Goal: Task Accomplishment & Management: Use online tool/utility

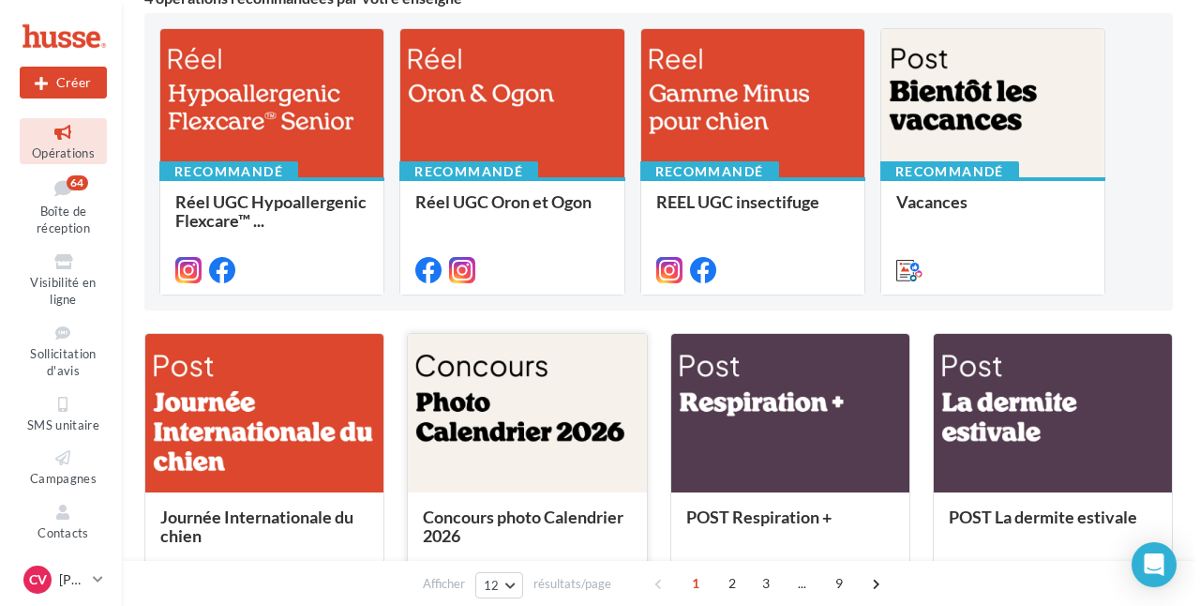
scroll to position [375, 0]
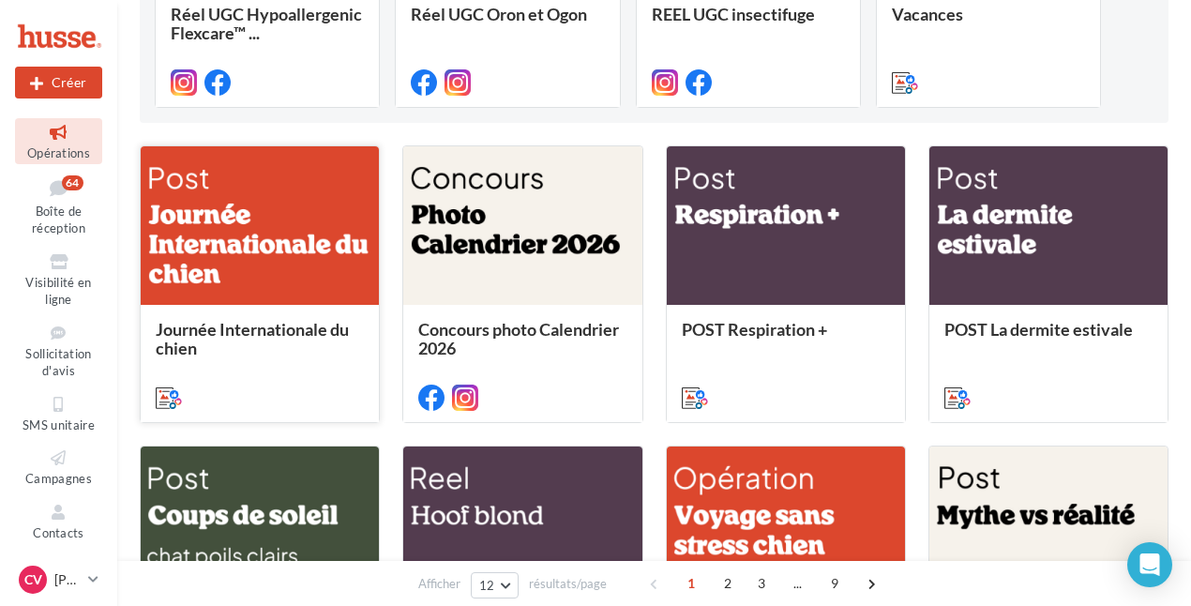
click at [311, 331] on span "Journée Internationale du chien" at bounding box center [252, 338] width 193 height 39
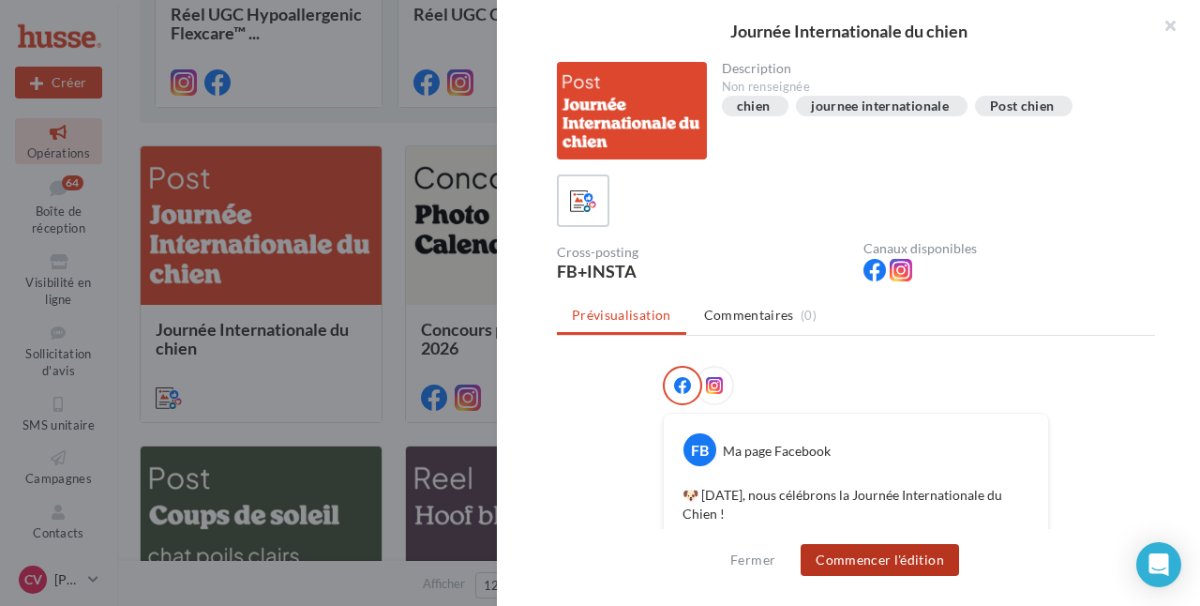
click at [863, 561] on button "Commencer l'édition" at bounding box center [880, 560] width 158 height 32
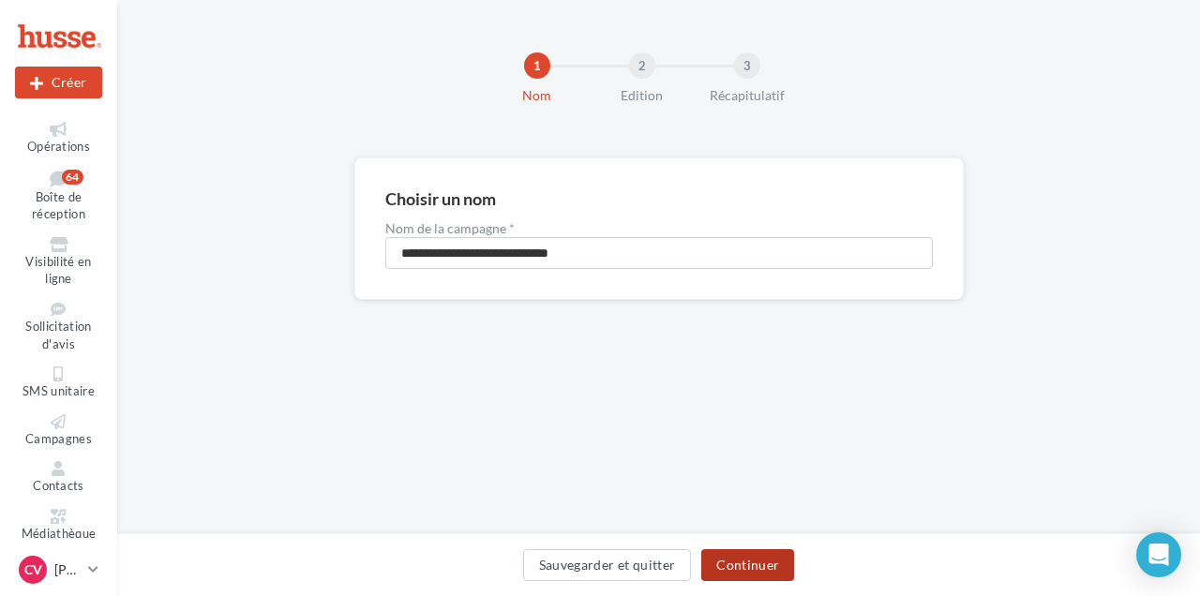
click at [743, 572] on button "Continuer" at bounding box center [747, 565] width 93 height 32
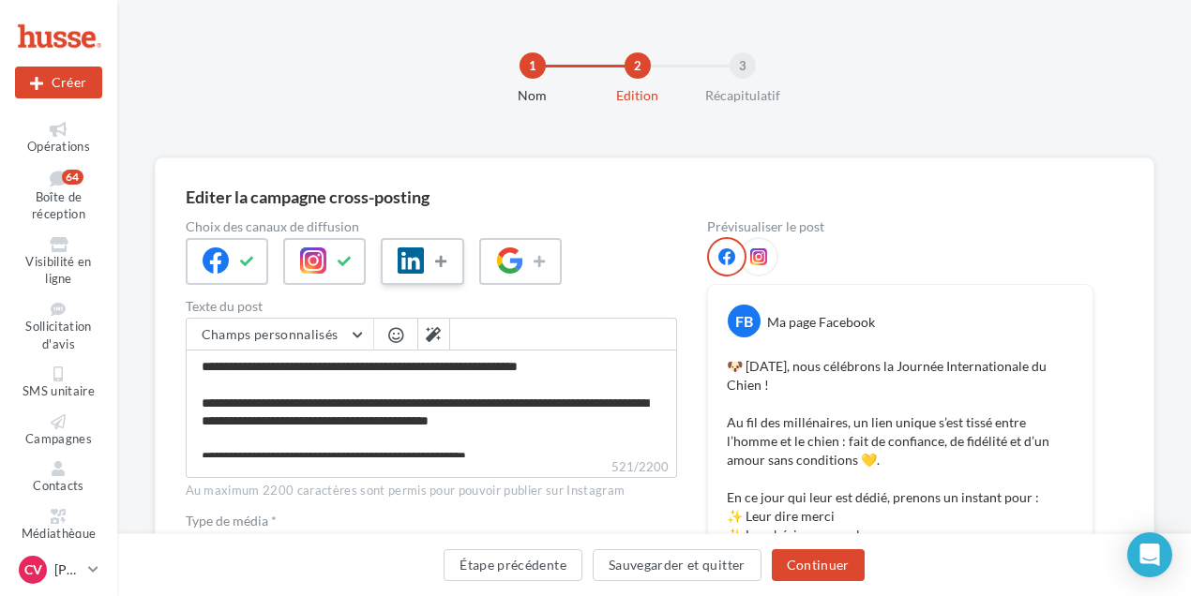
click at [442, 260] on icon at bounding box center [442, 261] width 15 height 13
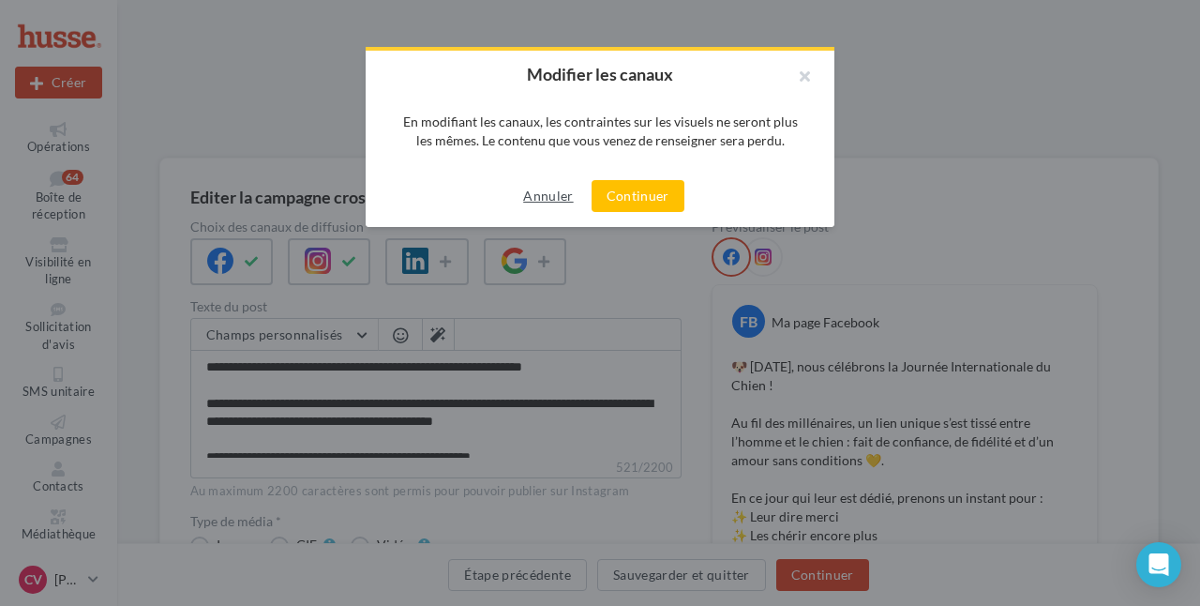
click at [552, 197] on button "Annuler" at bounding box center [548, 196] width 65 height 23
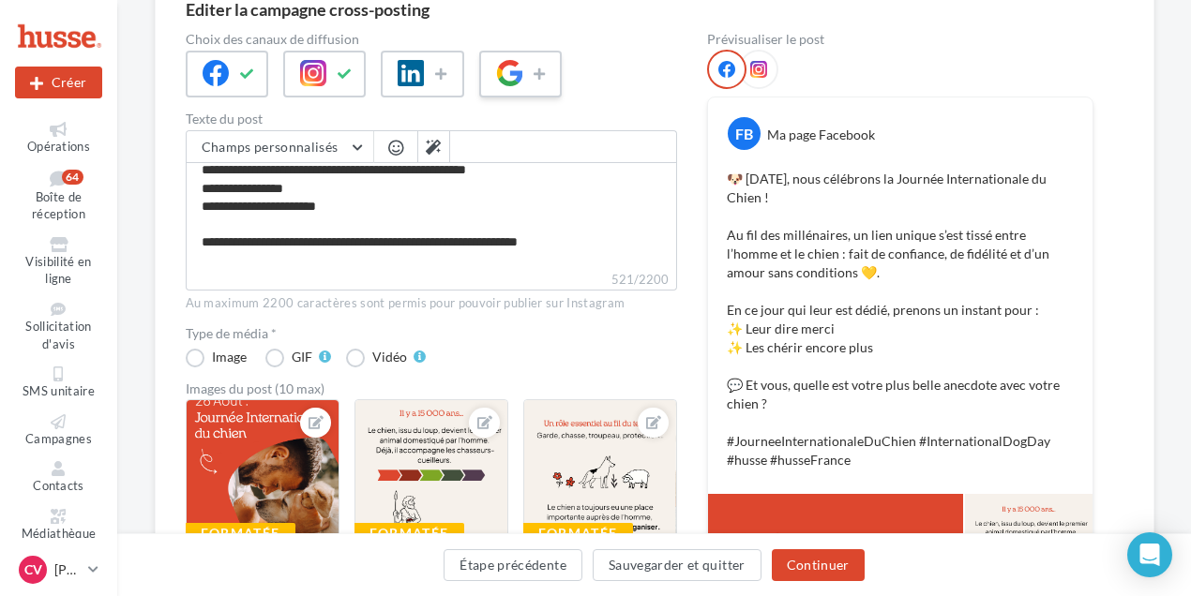
scroll to position [124, 0]
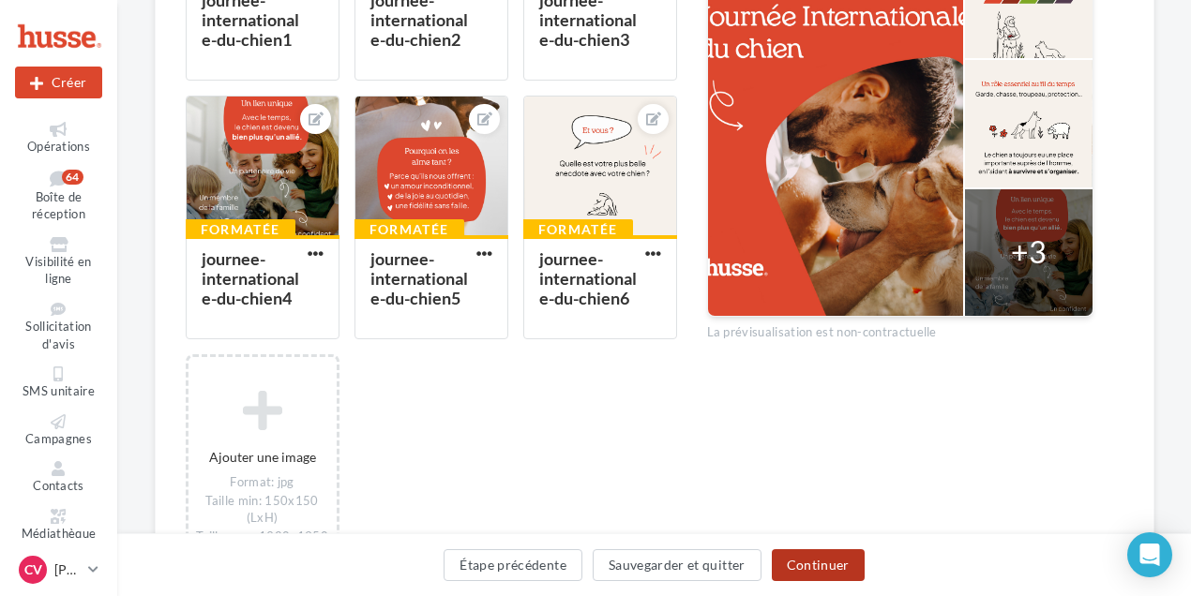
click at [817, 567] on button "Continuer" at bounding box center [818, 565] width 93 height 32
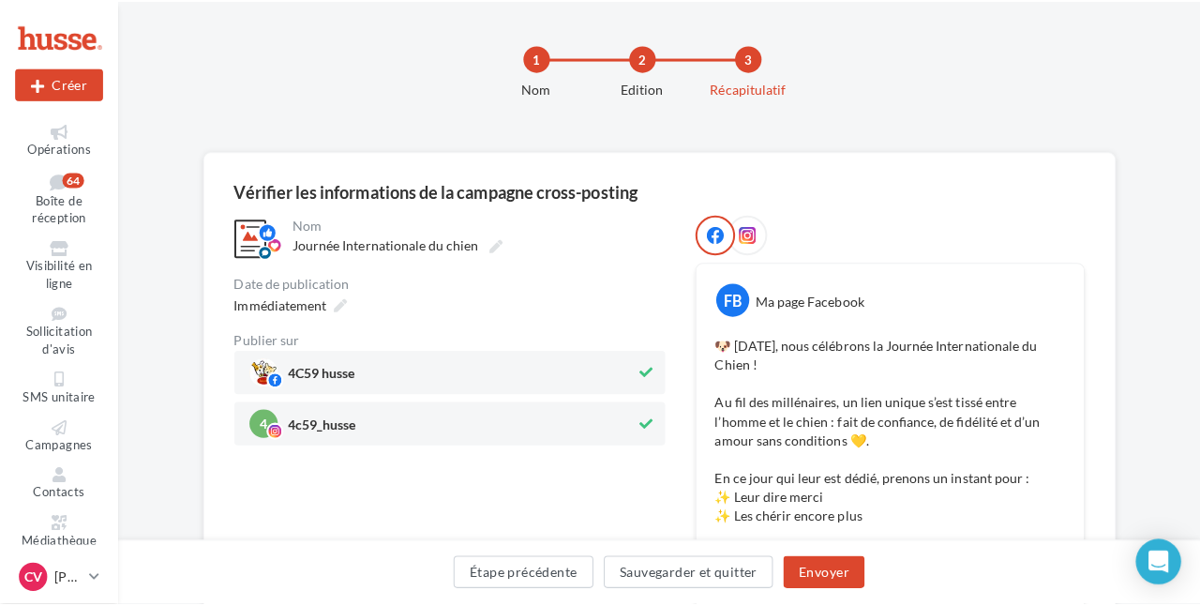
scroll to position [182, 0]
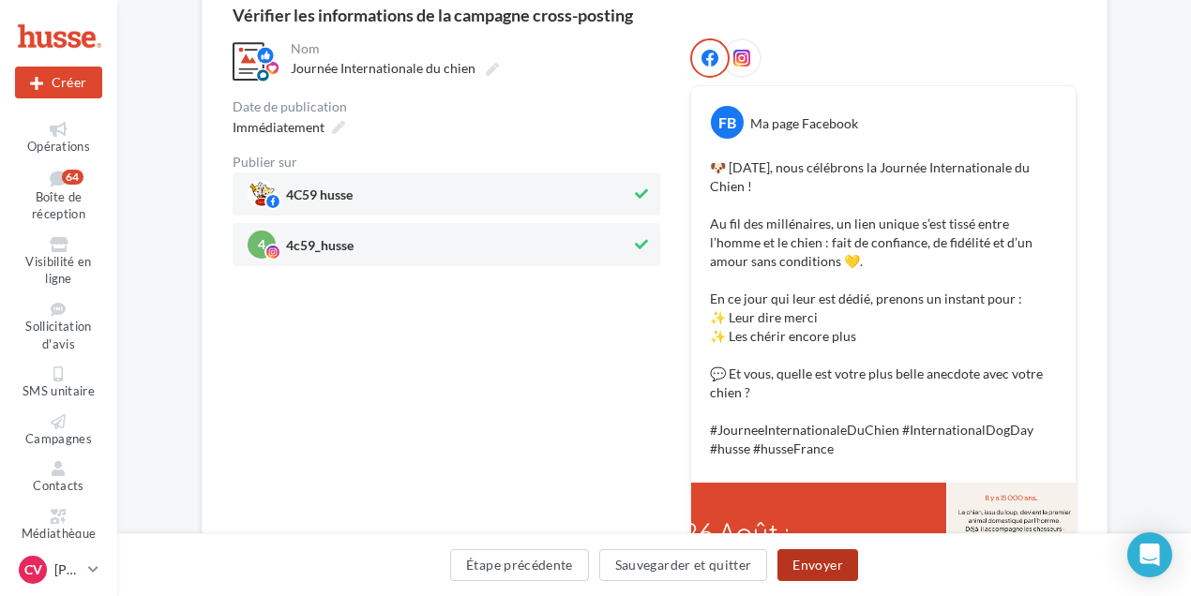
click at [815, 565] on button "Envoyer" at bounding box center [817, 565] width 80 height 32
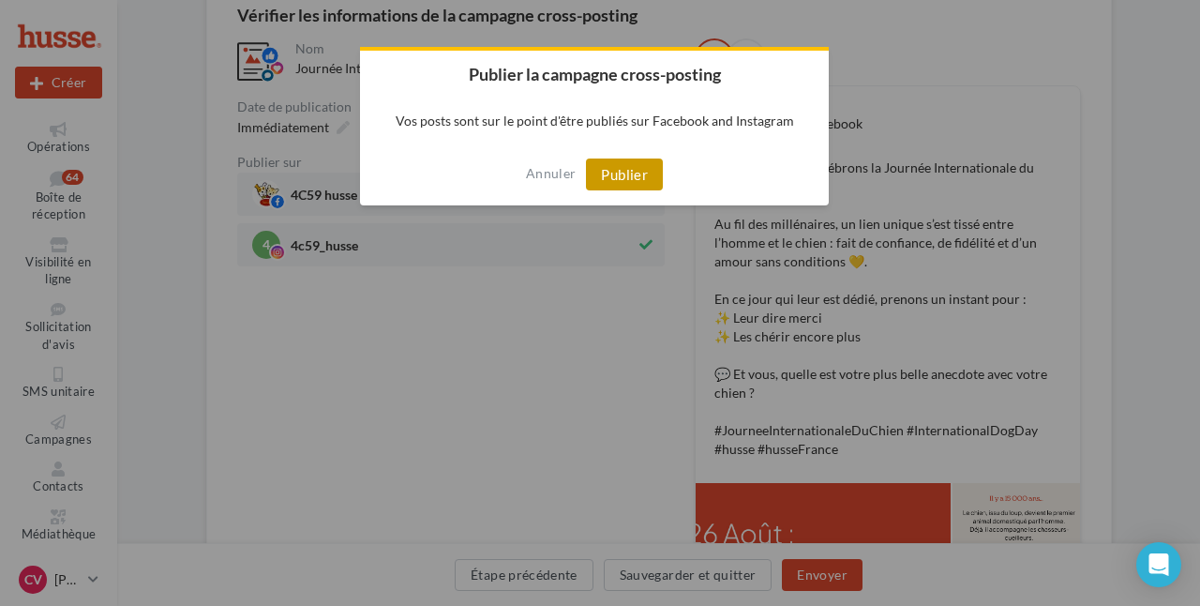
click at [635, 173] on button "Publier" at bounding box center [624, 174] width 77 height 32
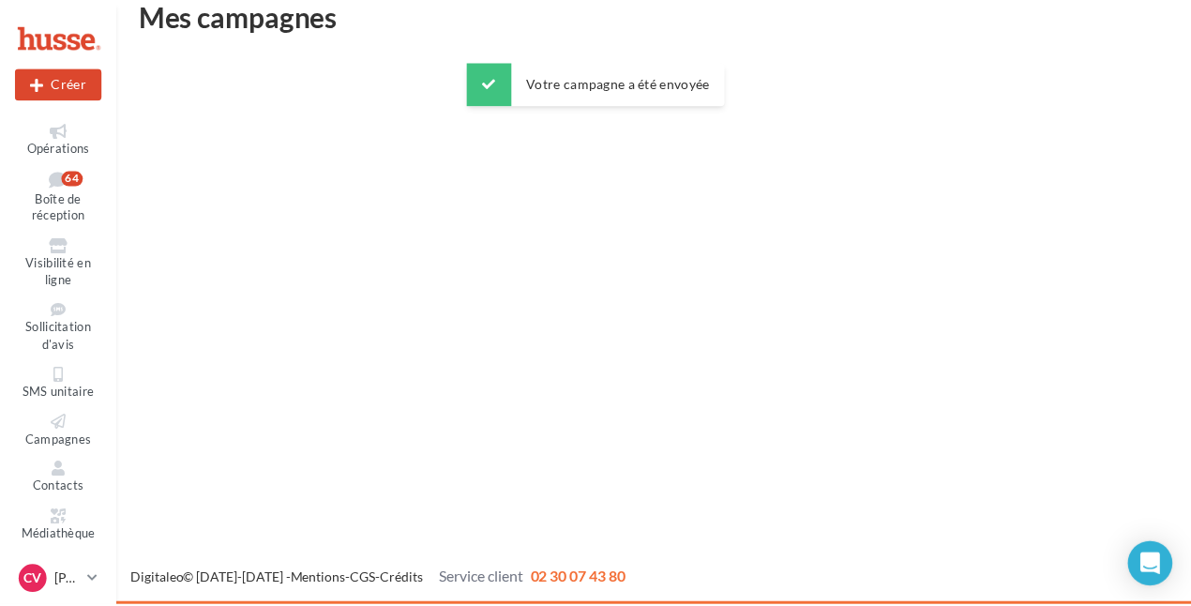
scroll to position [30, 0]
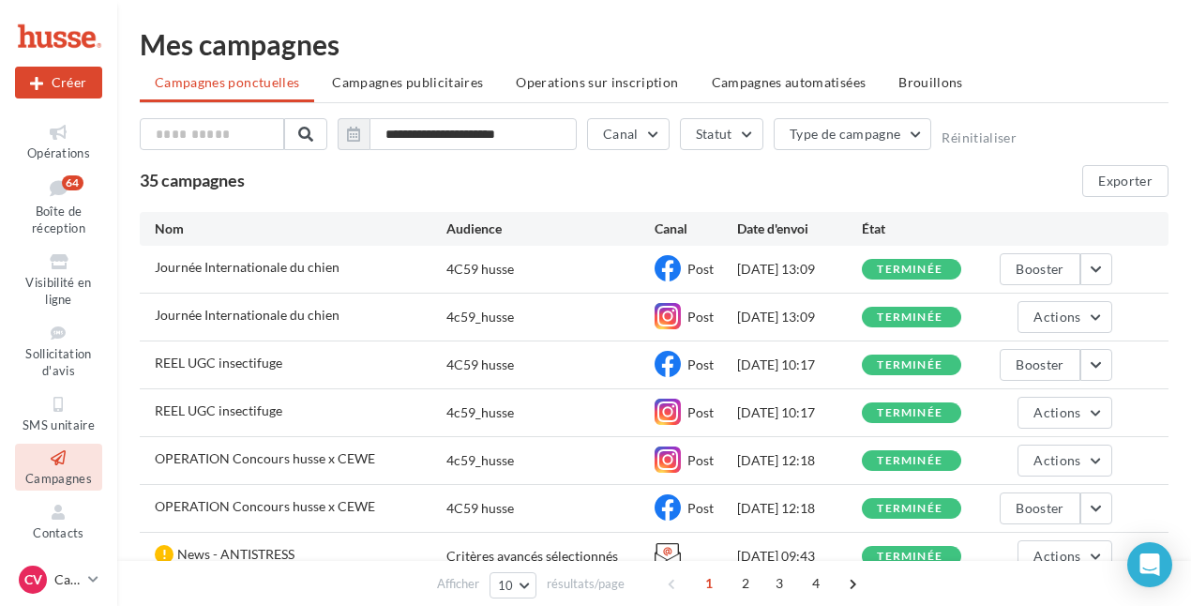
click at [40, 469] on icon at bounding box center [59, 458] width 76 height 22
click at [384, 83] on span "Campagnes publicitaires" at bounding box center [407, 82] width 151 height 16
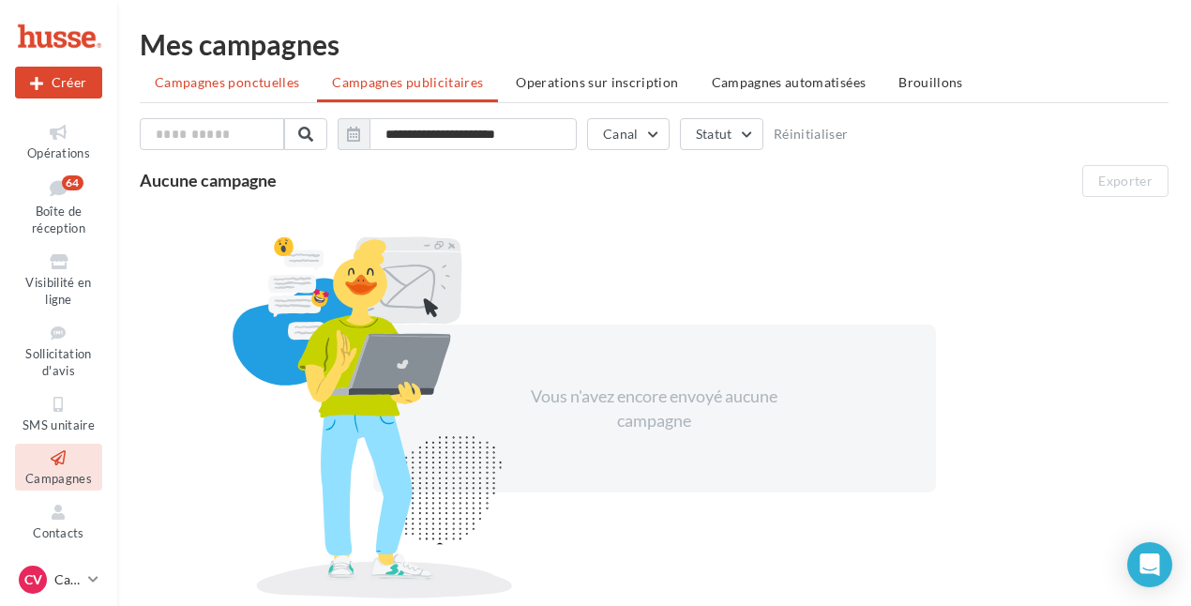
click at [218, 70] on li "Campagnes ponctuelles" at bounding box center [227, 83] width 174 height 34
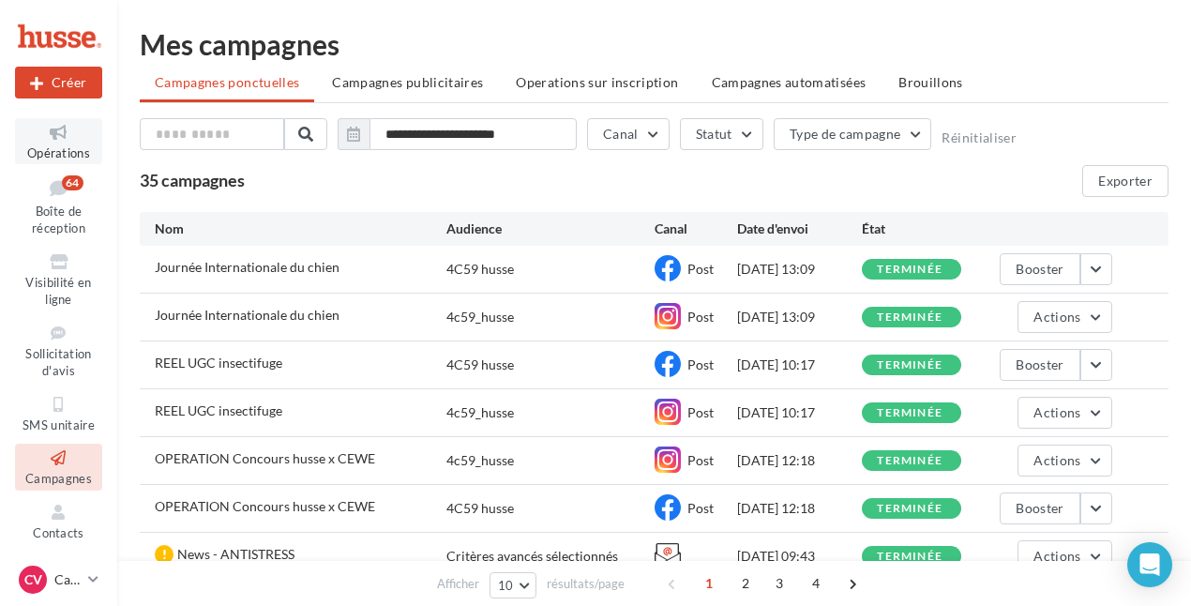
click at [62, 135] on icon at bounding box center [59, 133] width 76 height 22
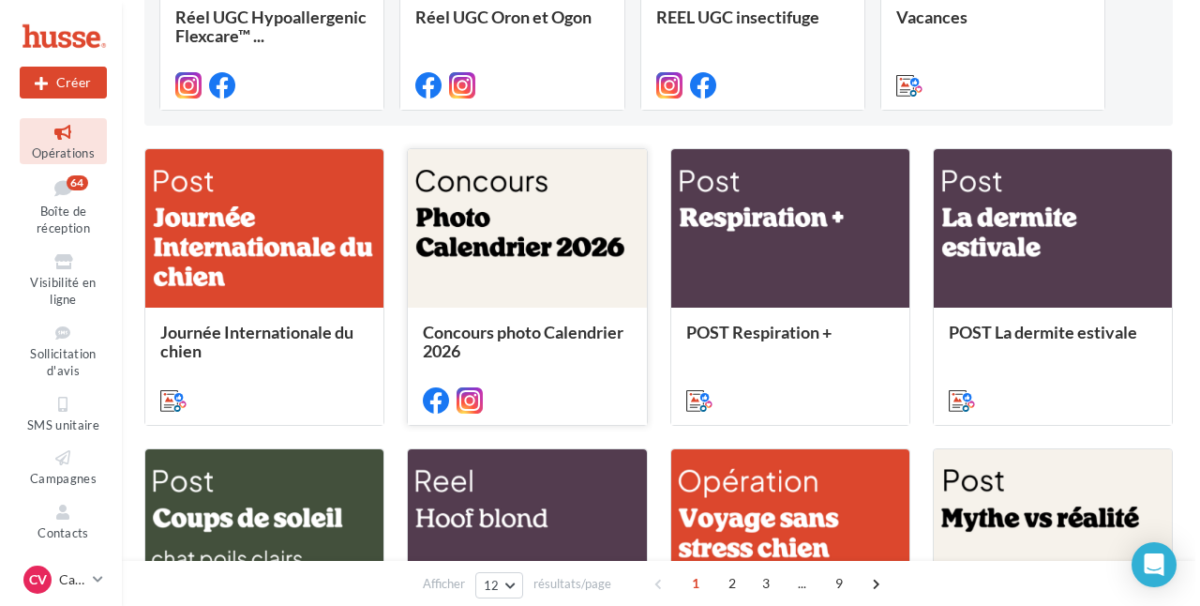
scroll to position [375, 0]
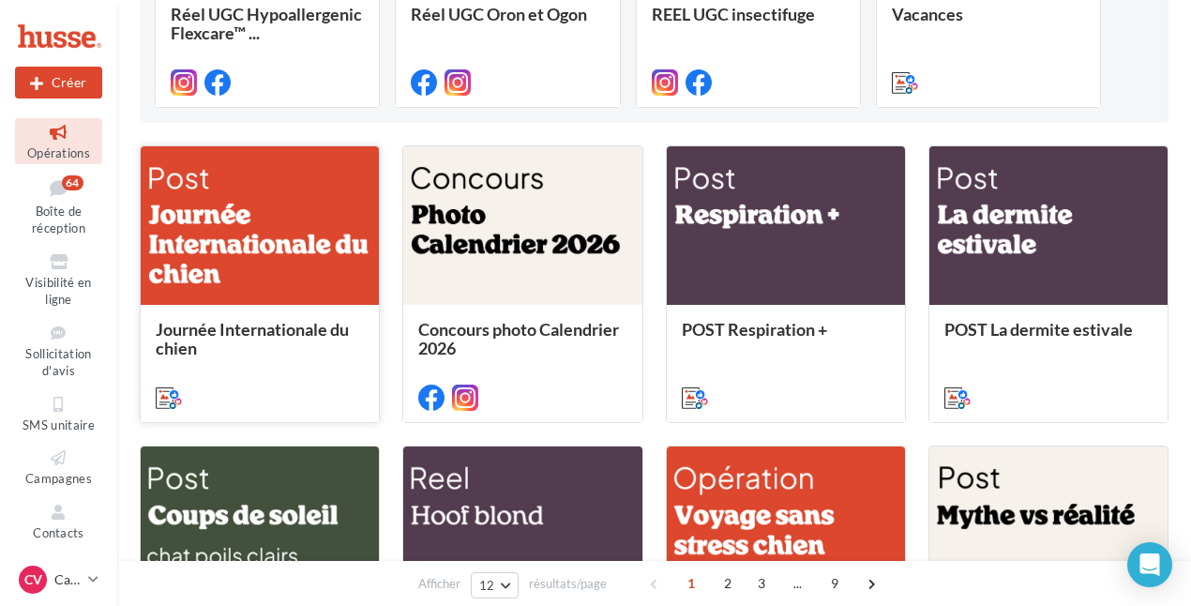
click at [305, 334] on span "Journée Internationale du chien" at bounding box center [252, 338] width 193 height 39
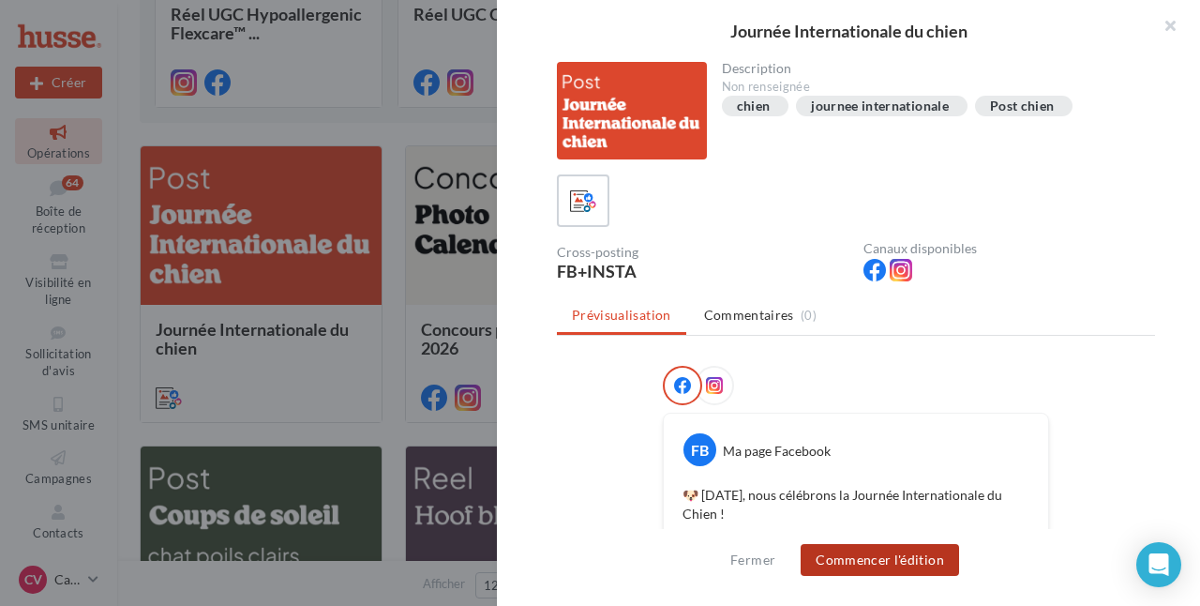
click at [851, 557] on button "Commencer l'édition" at bounding box center [880, 560] width 158 height 32
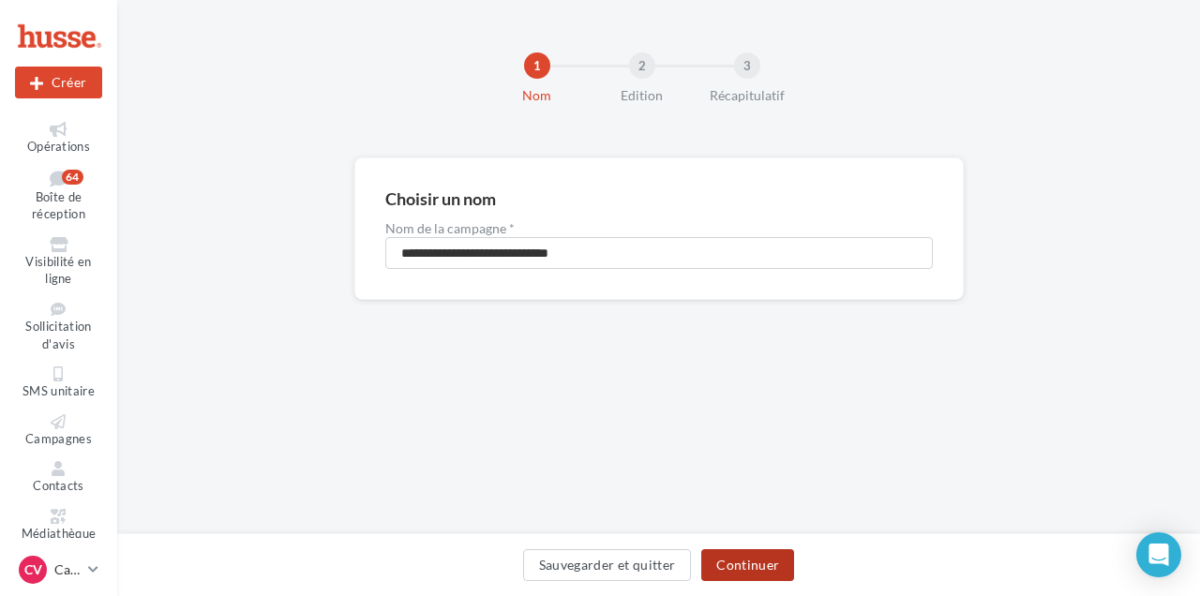
click at [741, 561] on button "Continuer" at bounding box center [747, 565] width 93 height 32
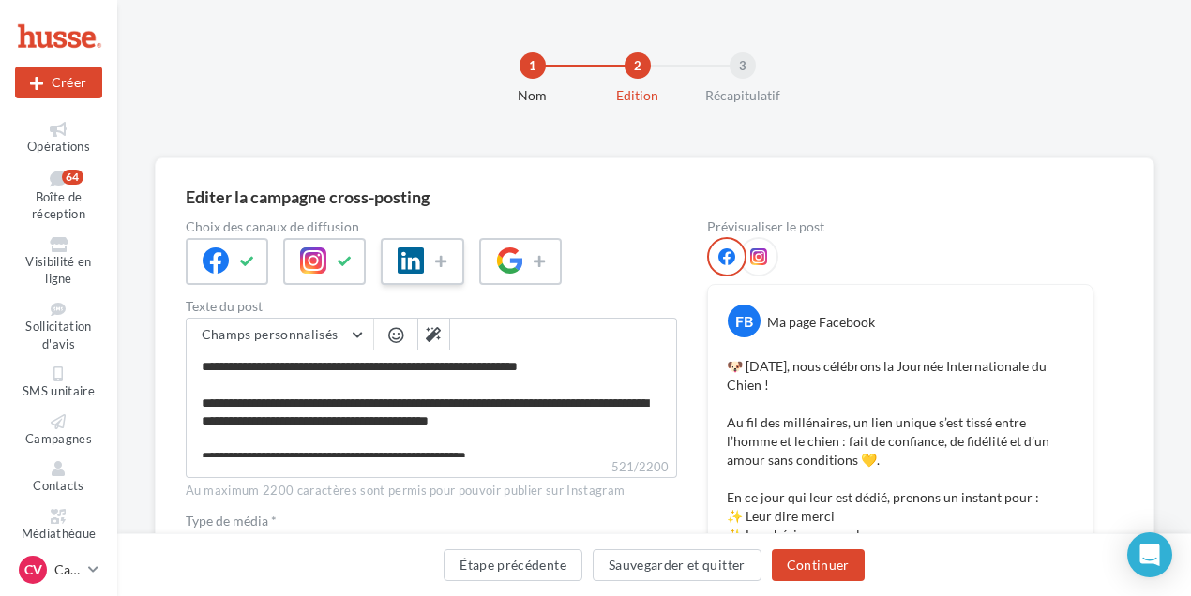
click at [426, 266] on div at bounding box center [422, 261] width 83 height 47
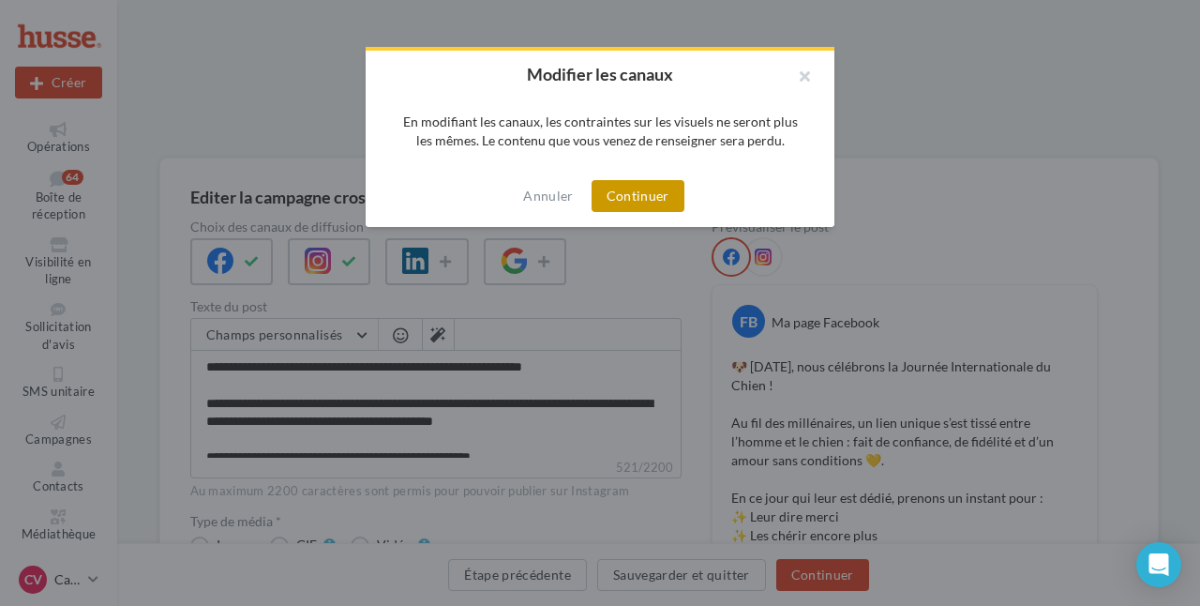
click at [624, 195] on button "Continuer" at bounding box center [638, 196] width 93 height 32
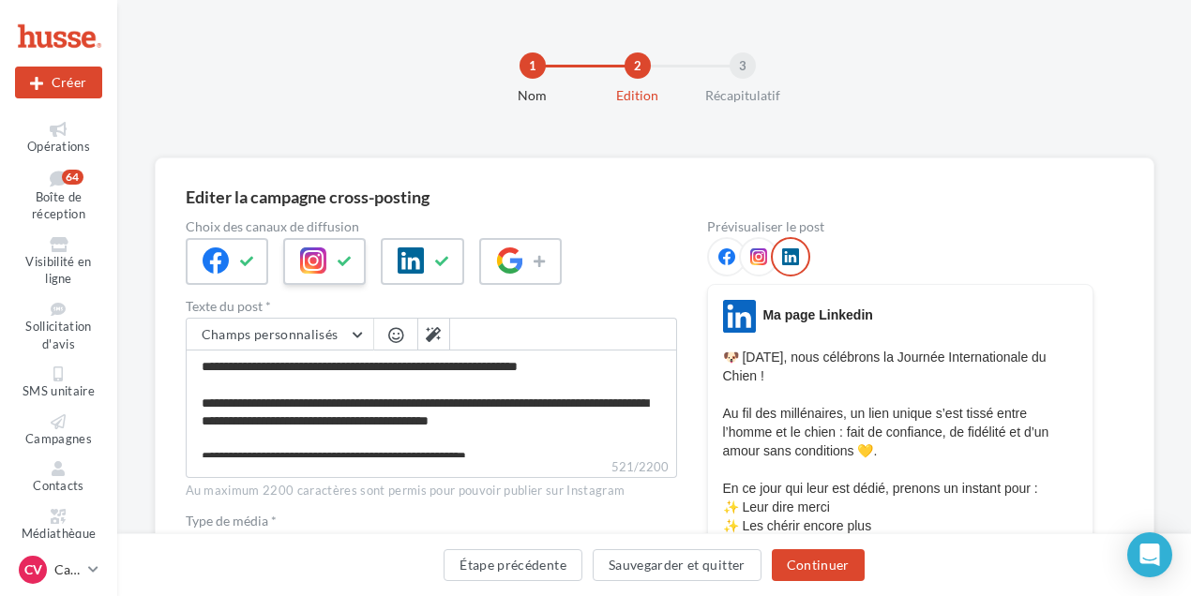
click at [354, 260] on button at bounding box center [345, 262] width 23 height 28
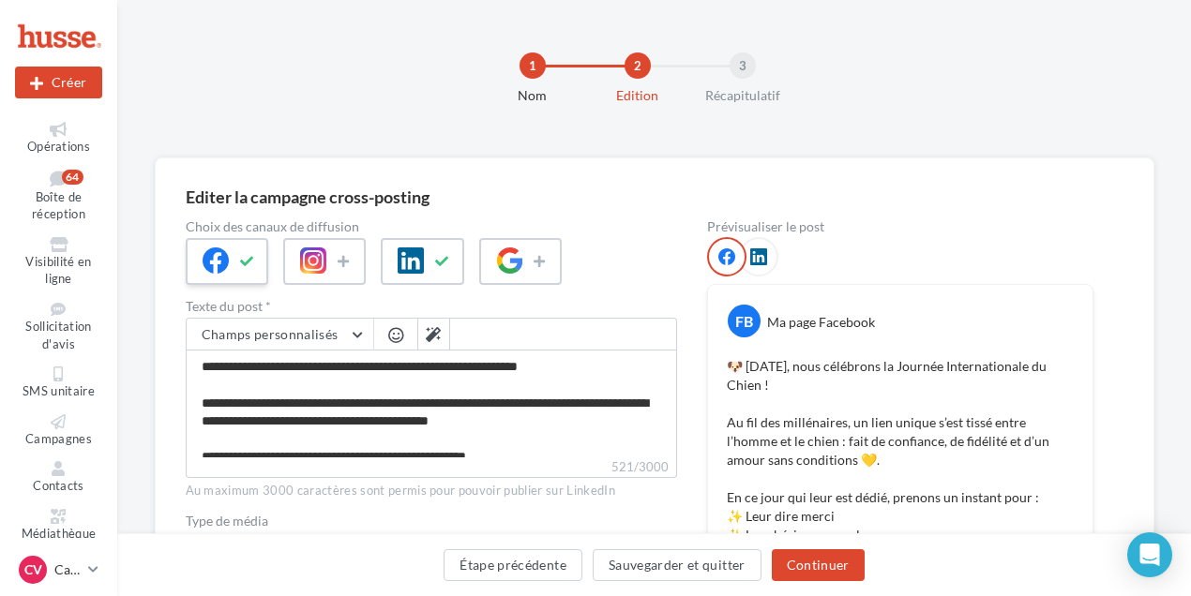
click at [255, 260] on button at bounding box center [247, 262] width 23 height 28
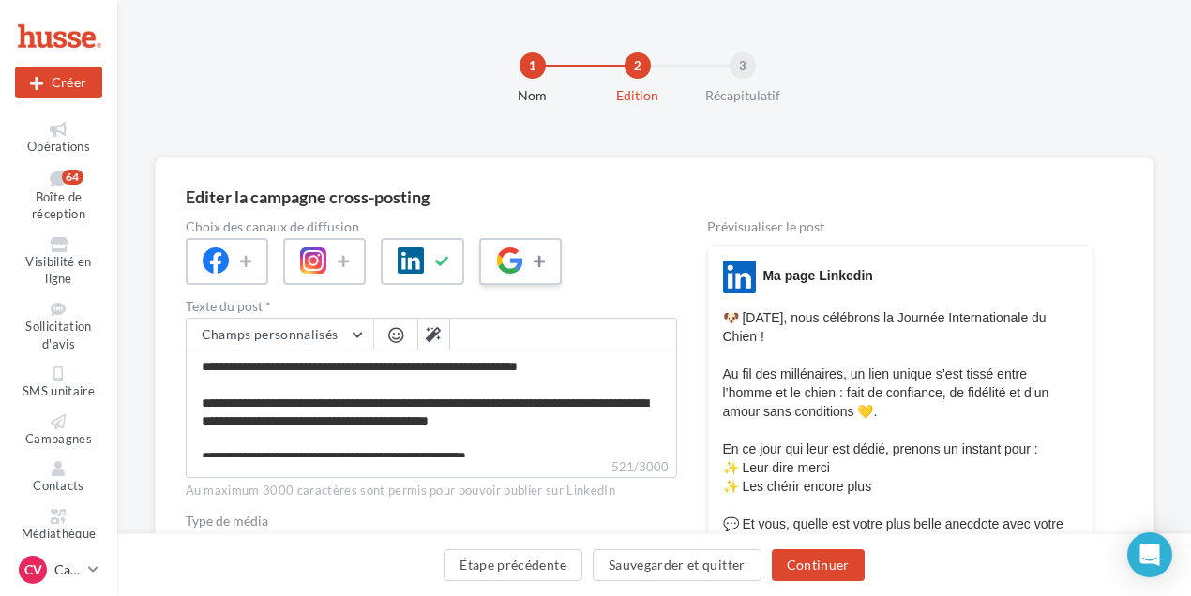
click at [535, 266] on icon at bounding box center [541, 261] width 15 height 13
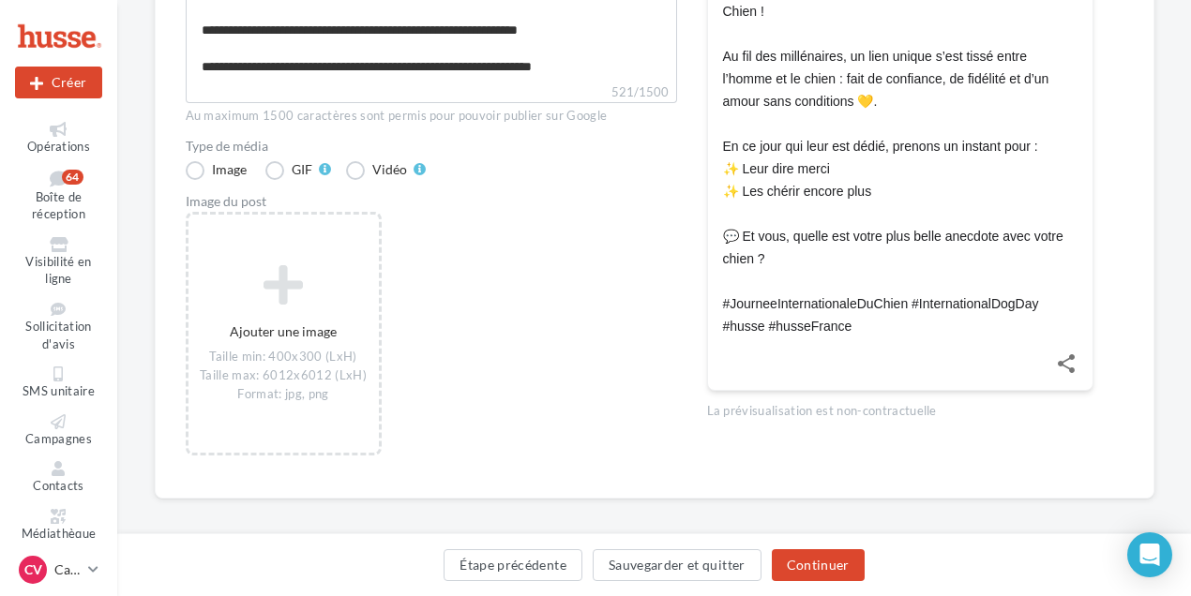
scroll to position [188, 0]
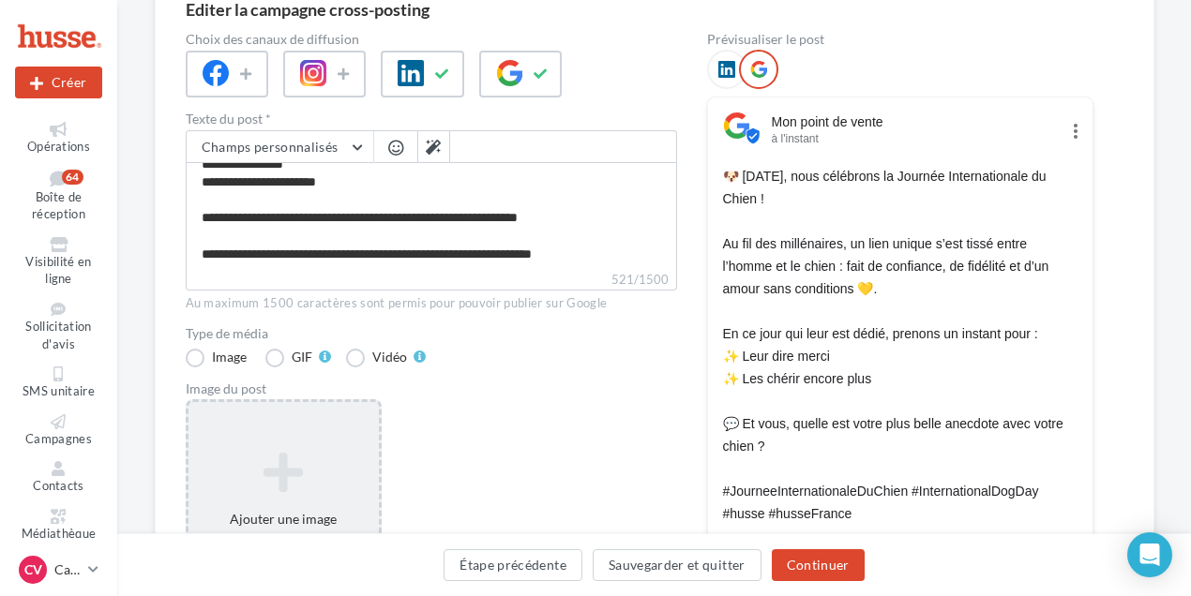
click at [292, 474] on icon at bounding box center [283, 472] width 175 height 45
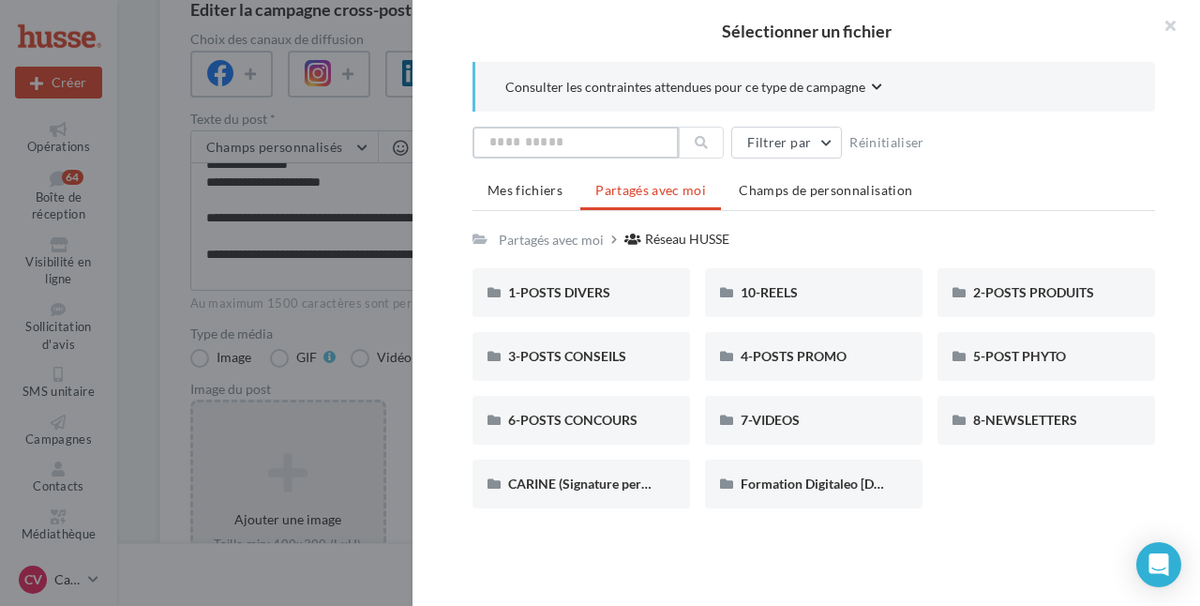
click at [660, 139] on input "text" at bounding box center [576, 143] width 206 height 32
click at [406, 512] on div at bounding box center [600, 303] width 1200 height 606
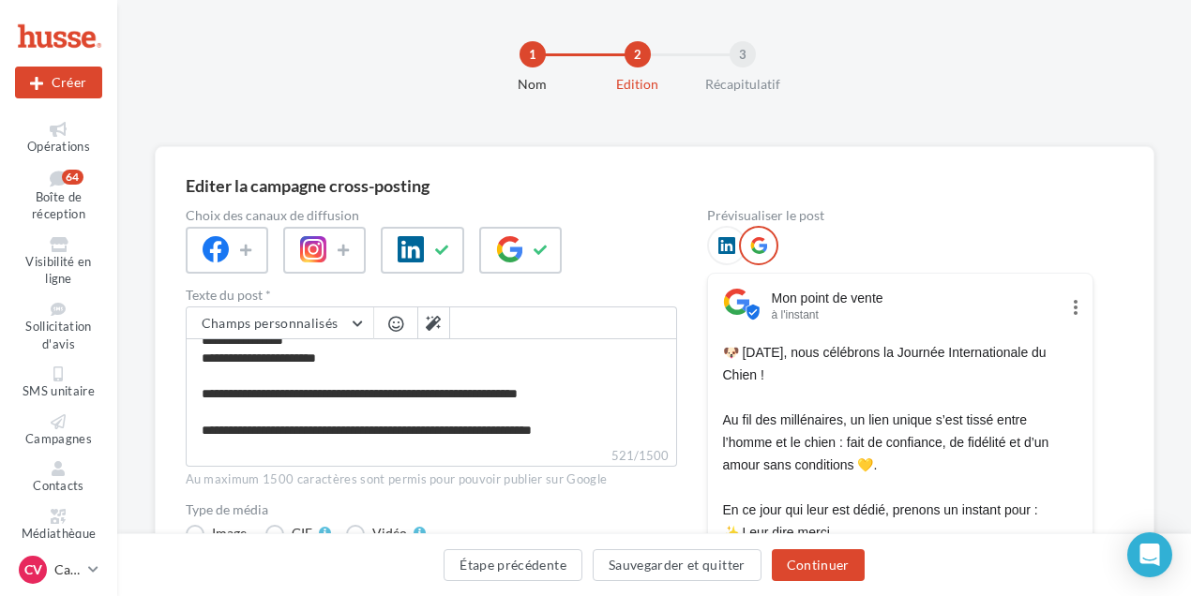
scroll to position [199, 0]
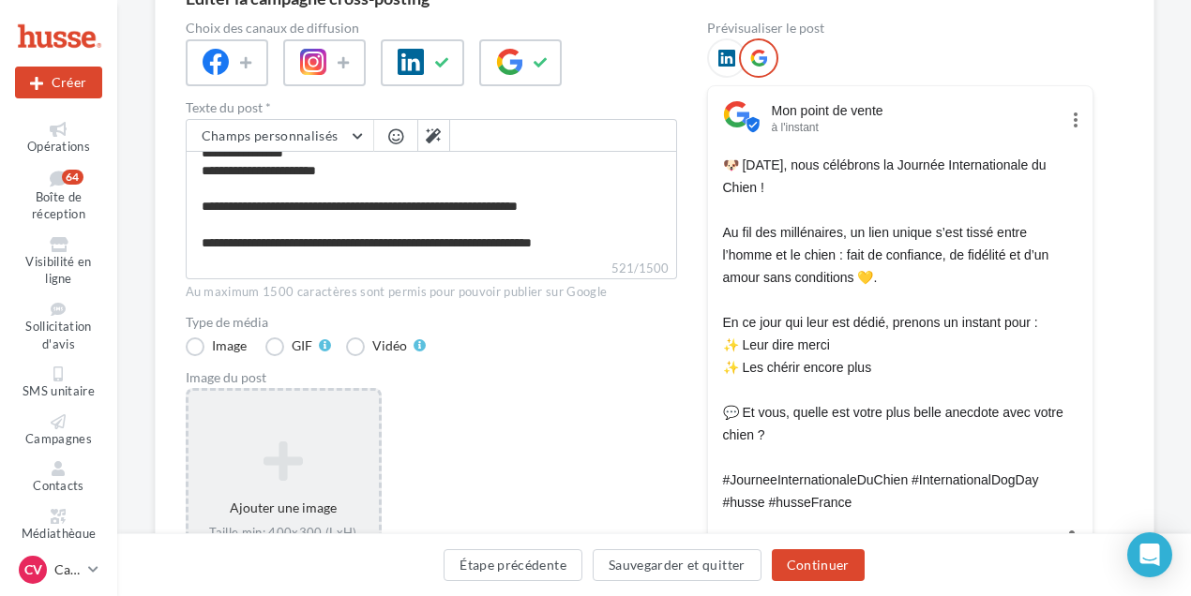
click at [290, 461] on icon at bounding box center [283, 461] width 175 height 45
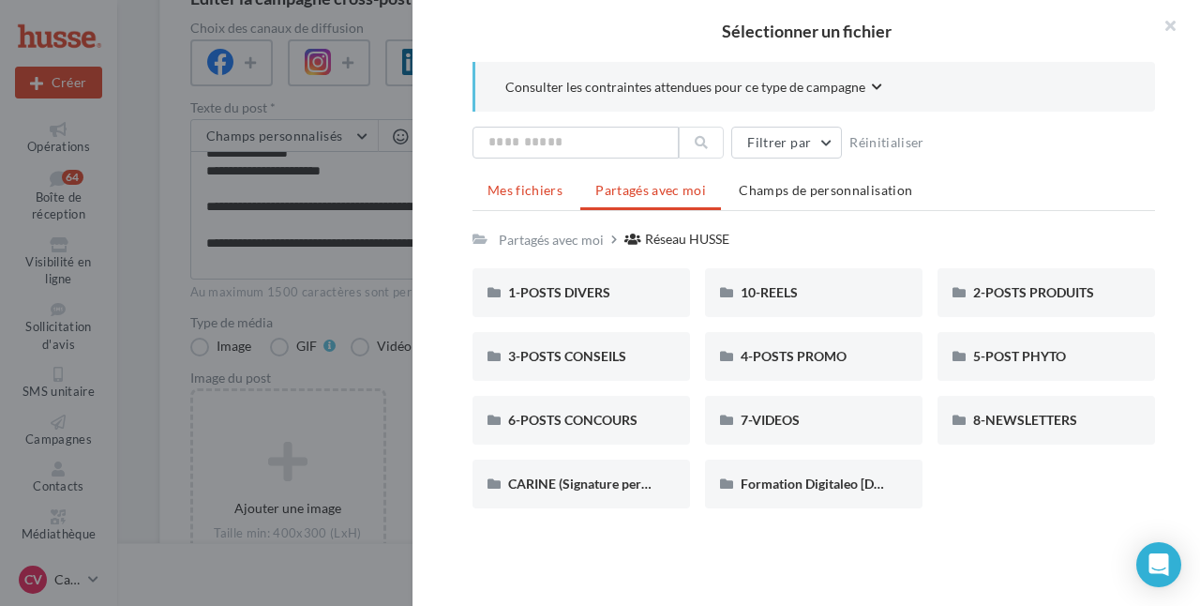
click at [538, 188] on span "Mes fichiers" at bounding box center [525, 190] width 75 height 16
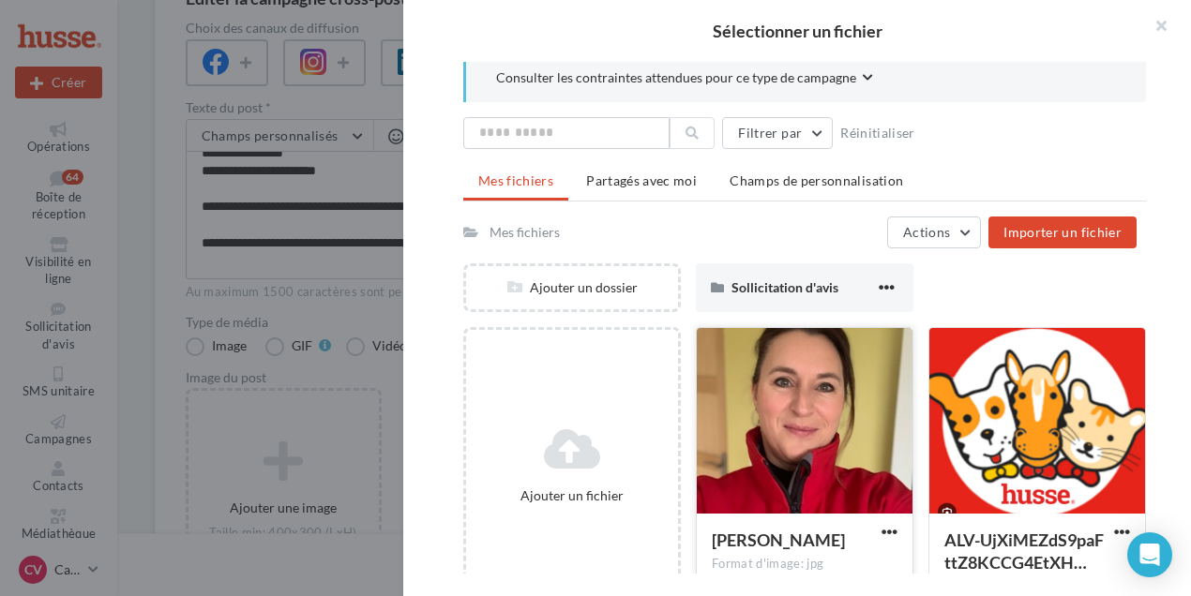
scroll to position [0, 0]
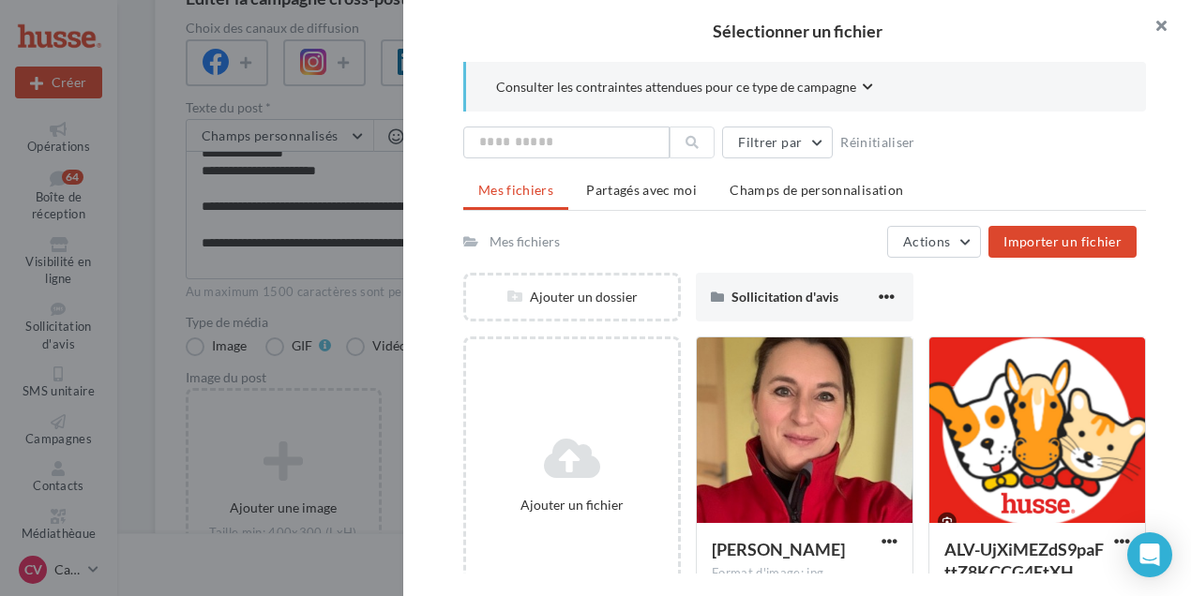
click at [1161, 26] on button "button" at bounding box center [1153, 28] width 75 height 56
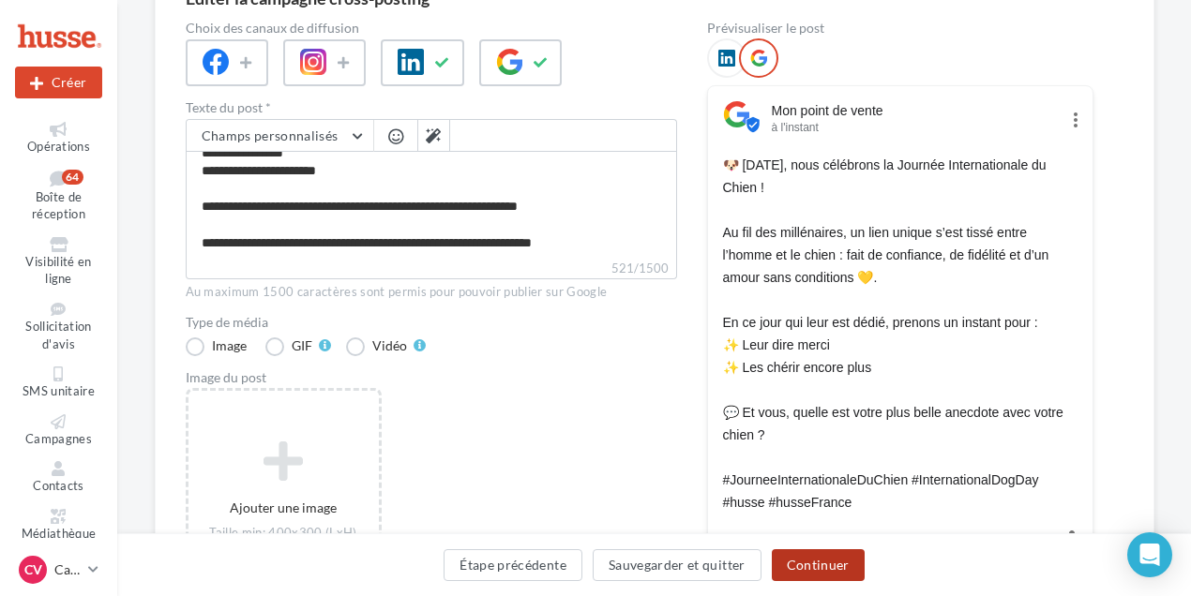
click at [823, 570] on button "Continuer" at bounding box center [818, 565] width 93 height 32
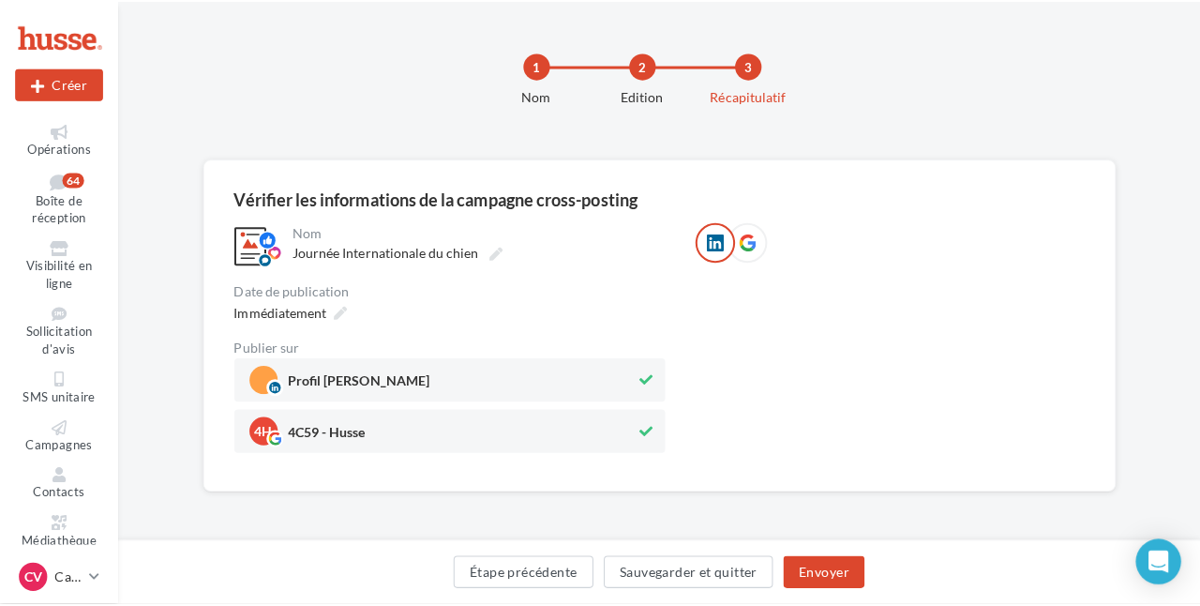
scroll to position [182, 0]
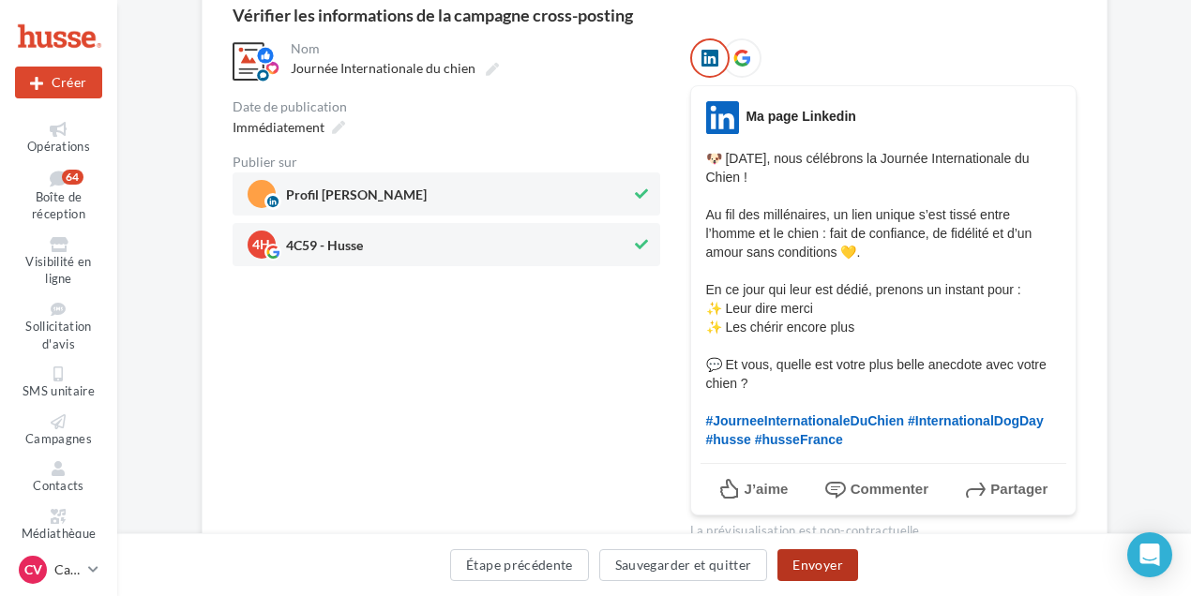
click at [816, 570] on button "Envoyer" at bounding box center [817, 565] width 80 height 32
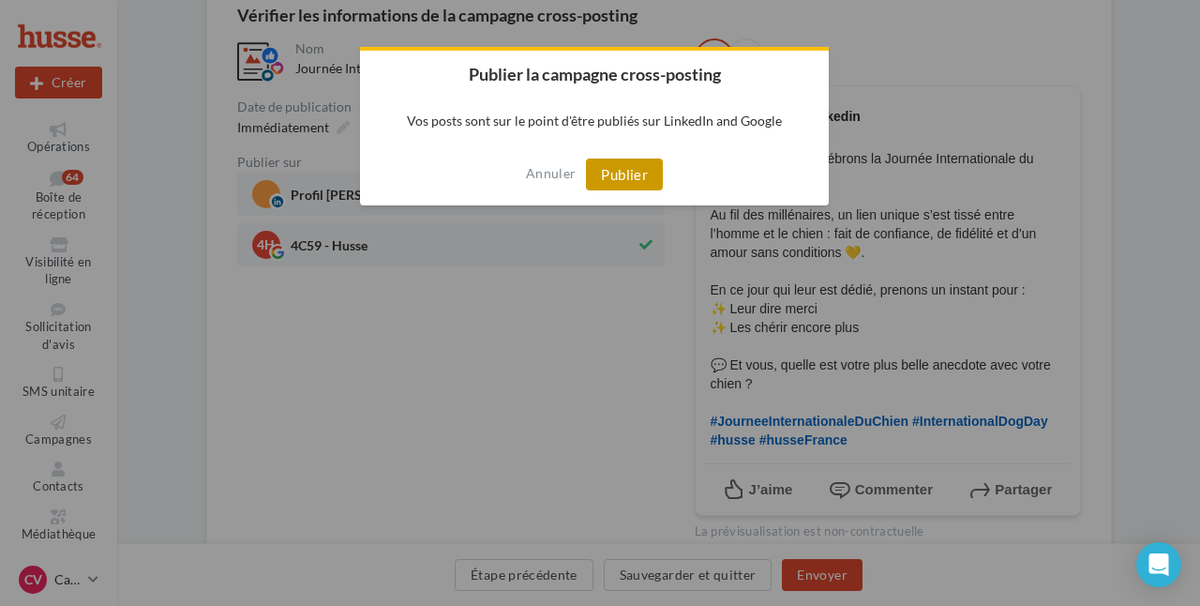
click at [624, 173] on button "Publier" at bounding box center [624, 174] width 77 height 32
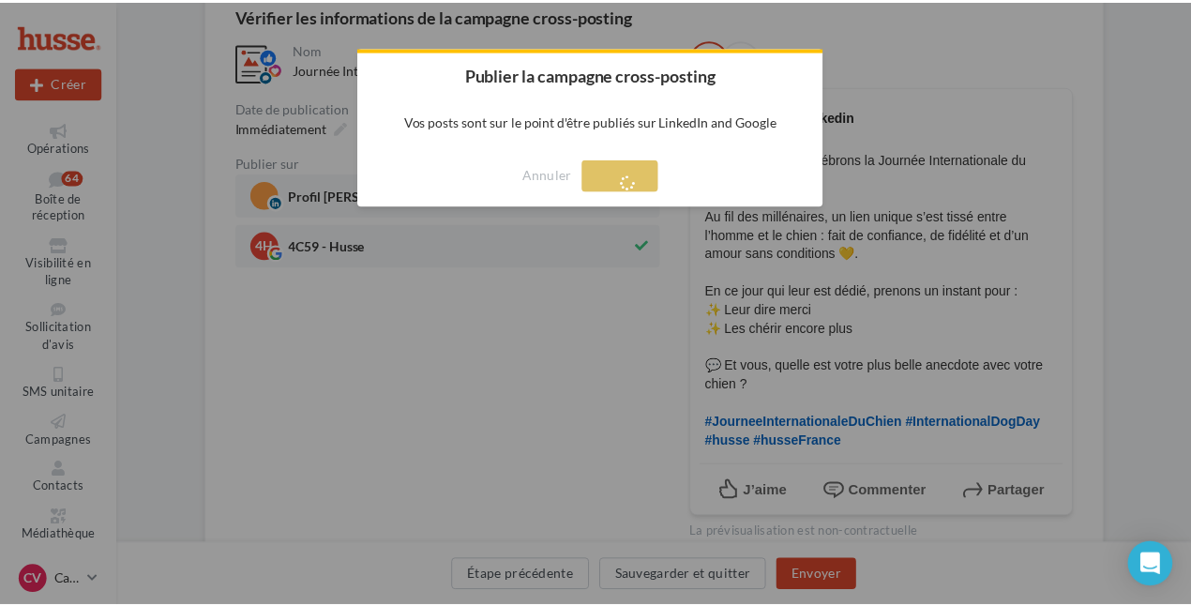
scroll to position [30, 0]
